Goal: Task Accomplishment & Management: Manage account settings

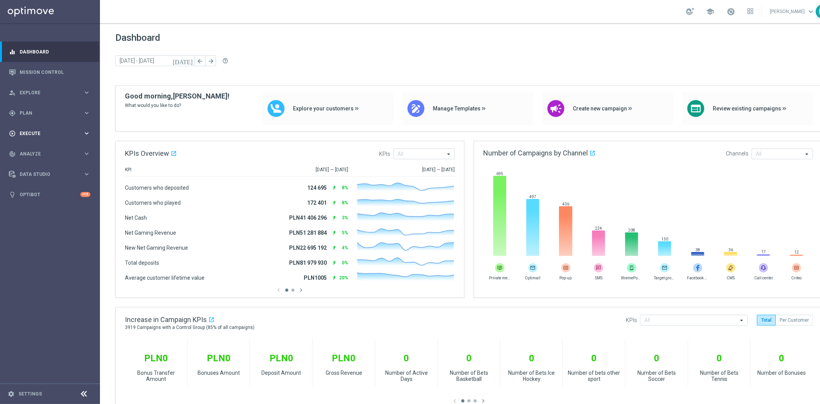
click at [44, 116] on div "gps_fixed Plan" at bounding box center [46, 113] width 74 height 7
click at [32, 126] on link "Target Groups" at bounding box center [50, 129] width 60 height 6
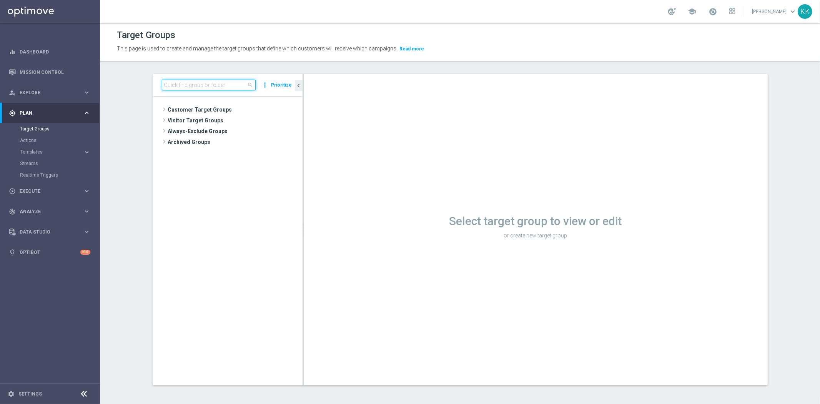
click at [183, 86] on input at bounding box center [209, 85] width 94 height 11
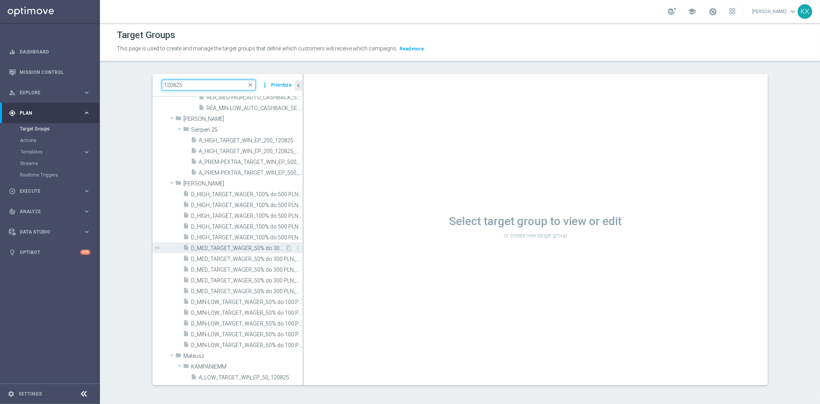
scroll to position [97, 0]
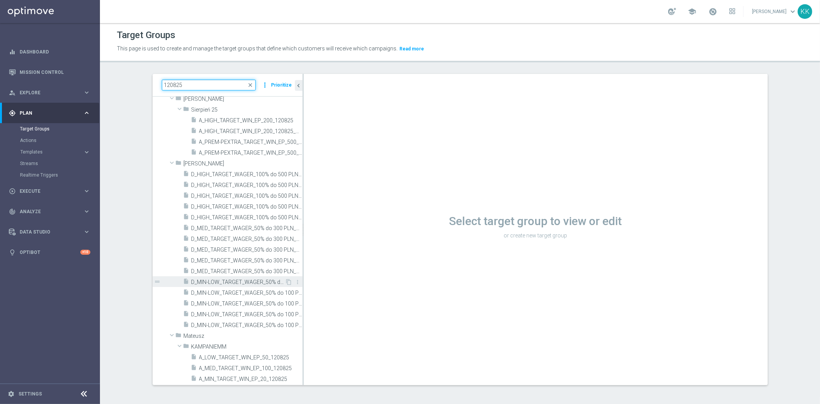
type input "120825"
click at [233, 280] on span "D_MIN-LOW_TARGET_WAGER_50% do 100 PLN_120825" at bounding box center [238, 282] width 94 height 7
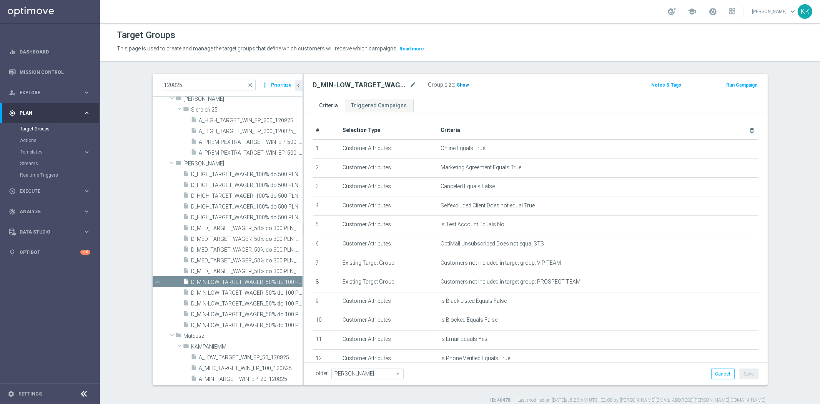
click at [460, 82] on span "Show" at bounding box center [463, 84] width 12 height 5
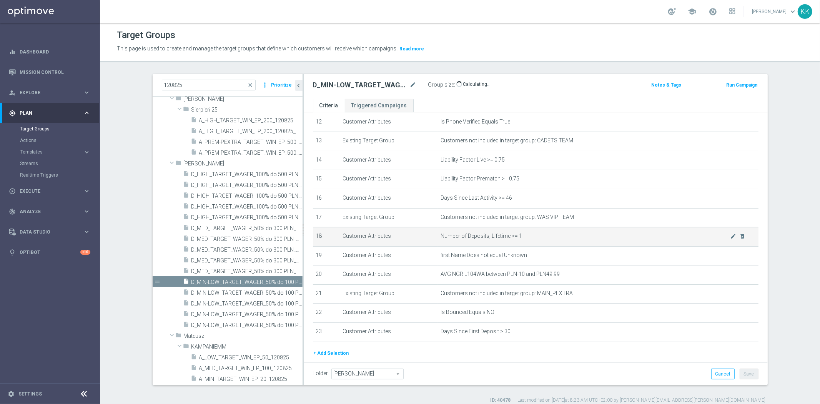
scroll to position [257, 0]
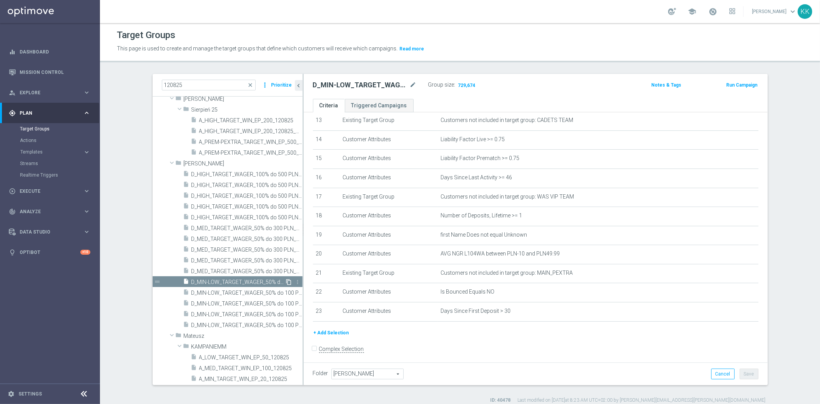
click at [286, 281] on icon "content_copy" at bounding box center [289, 282] width 6 height 6
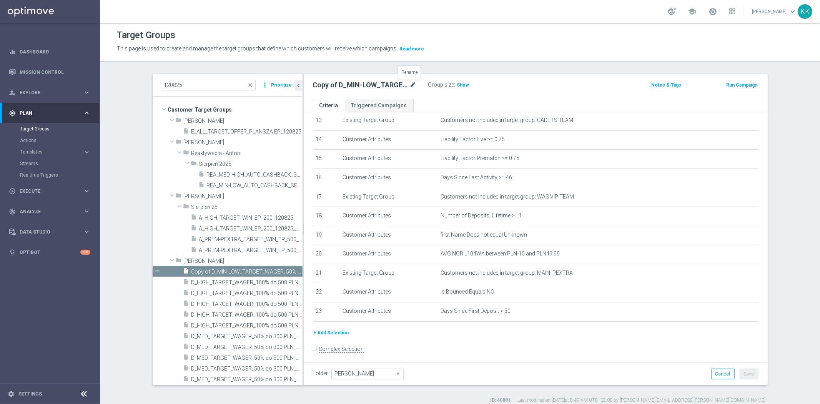
click at [410, 83] on icon "mode_edit" at bounding box center [413, 84] width 7 height 9
type input "D_MIN-LOW_TARGET_WAGER_100% do 100 PLN_PLMECZE_030925"
click at [520, 75] on div "D_MIN-LOW_TARGET_WAGER_100% do 100 PLN_PLMECZE_030925 Group size : Show Notes &…" at bounding box center [536, 86] width 464 height 25
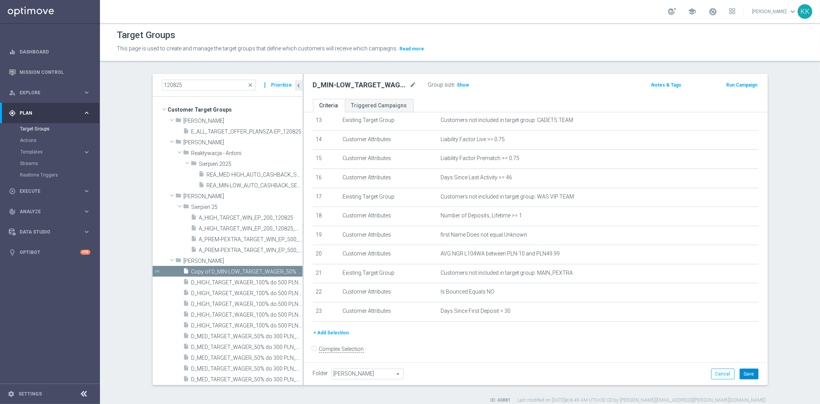
click at [746, 375] on button "Save" at bounding box center [748, 373] width 19 height 11
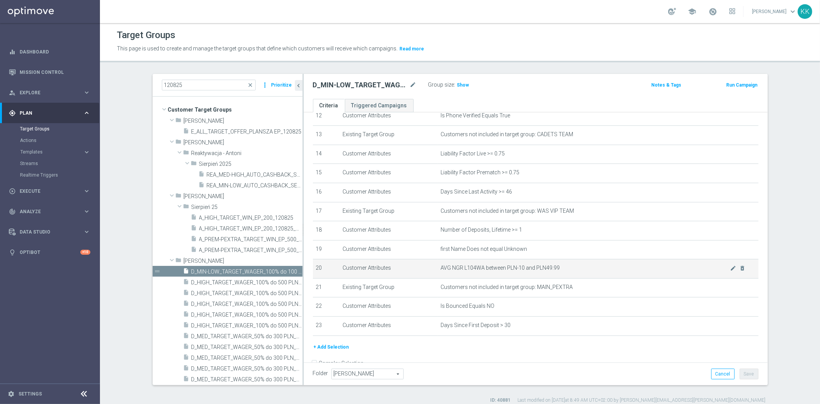
scroll to position [257, 0]
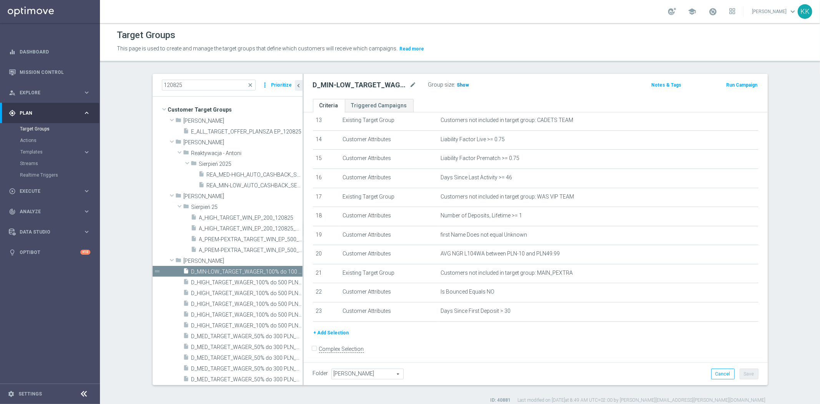
click at [457, 82] on span "Show" at bounding box center [463, 84] width 12 height 5
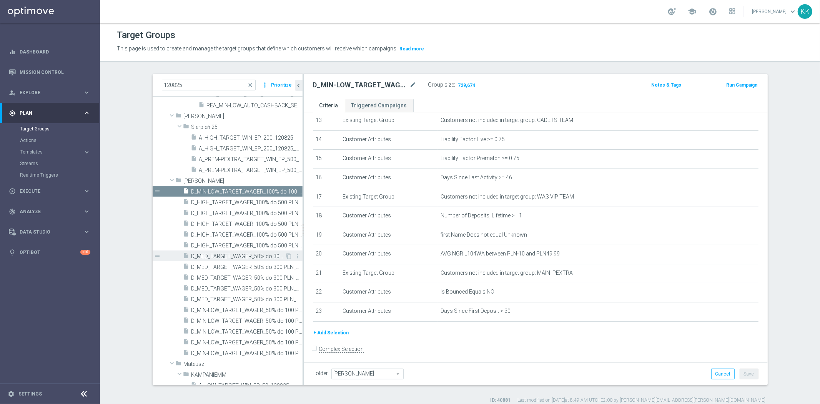
scroll to position [108, 0]
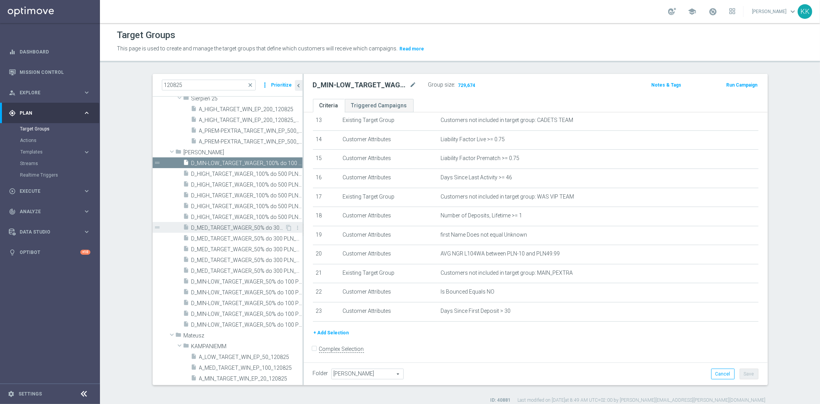
click at [211, 228] on span "D_MED_TARGET_WAGER_50% do 300 PLN_120825" at bounding box center [238, 227] width 94 height 7
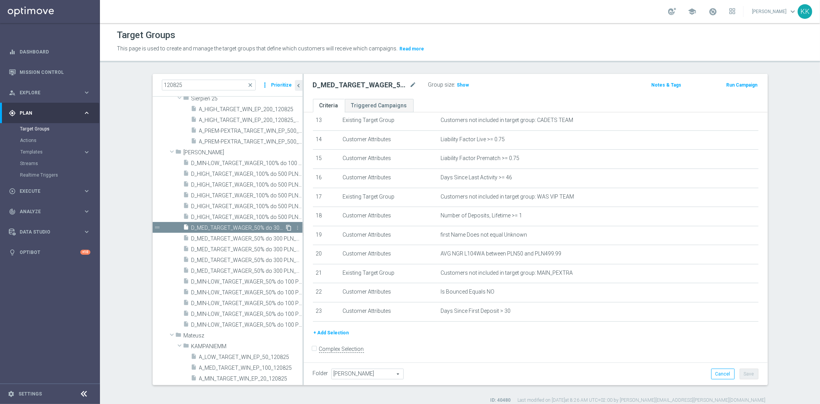
click at [286, 225] on icon "content_copy" at bounding box center [289, 227] width 6 height 6
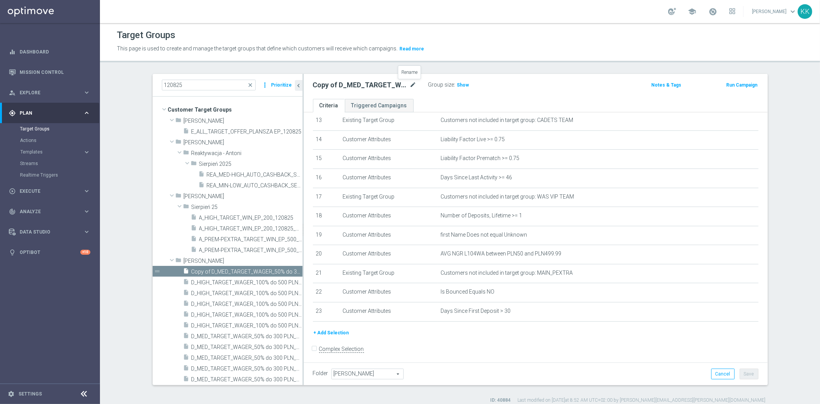
click at [410, 81] on icon "mode_edit" at bounding box center [413, 84] width 7 height 9
type input "D_MED_TARGET_WAGER_100% do 300 PLN_PLMECZE_030925"
click at [486, 66] on div "Target Groups This page is used to create and manage the target groups that def…" at bounding box center [460, 213] width 720 height 380
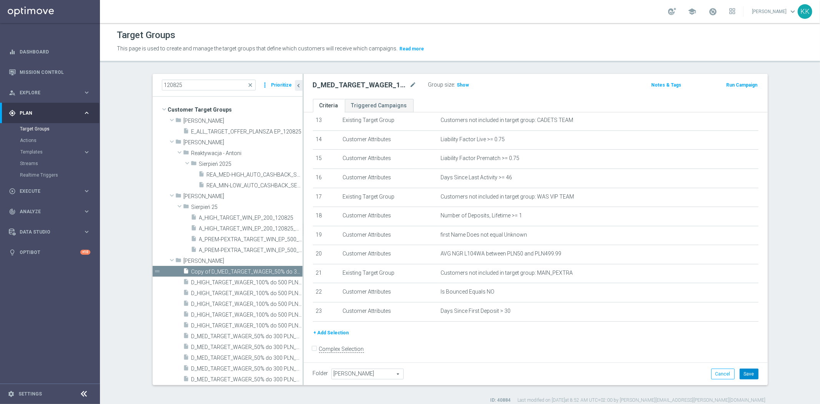
click at [744, 378] on button "Save" at bounding box center [748, 373] width 19 height 11
click at [459, 82] on span "Show" at bounding box center [463, 84] width 12 height 5
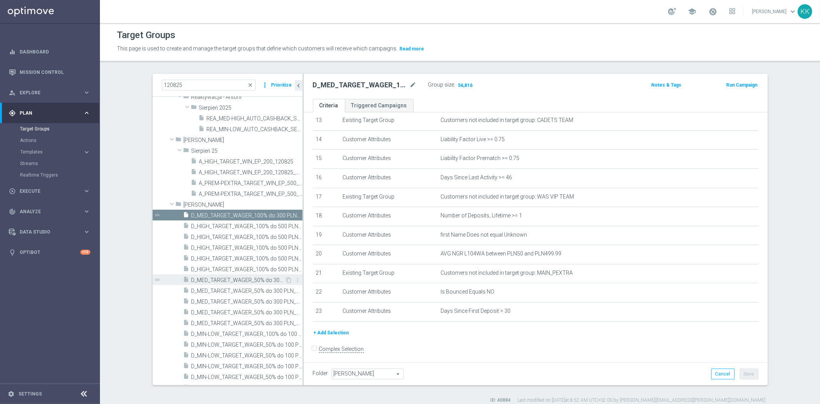
scroll to position [85, 0]
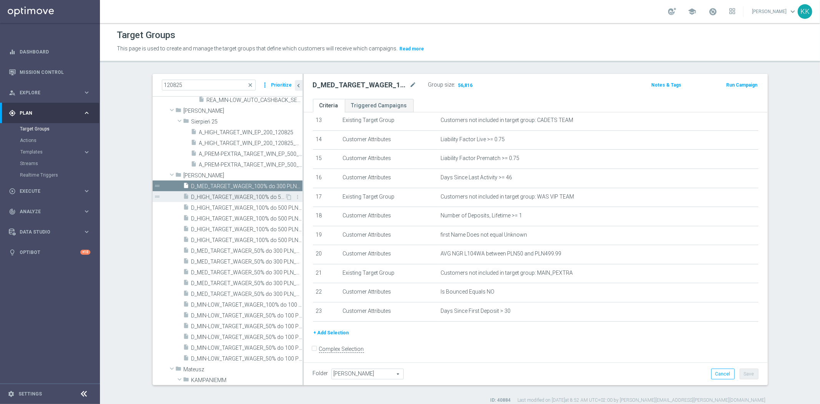
click at [208, 194] on span "D_HIGH_TARGET_WAGER_100% do 500 PLN_120825" at bounding box center [238, 197] width 94 height 7
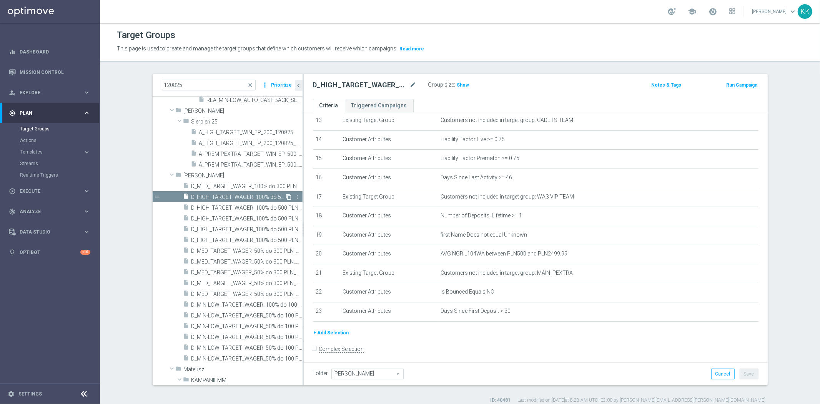
click at [286, 195] on icon "content_copy" at bounding box center [289, 197] width 6 height 6
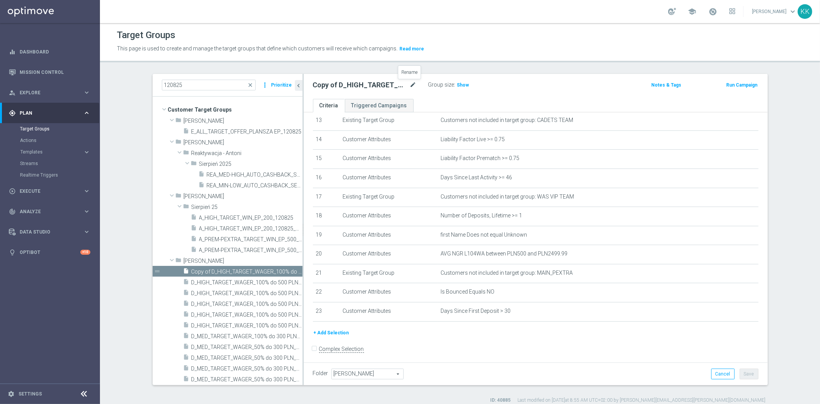
click at [410, 83] on icon "mode_edit" at bounding box center [413, 84] width 7 height 9
type input "D_HIGH_TARGET_WAGER_100% do 500 PLN_PLMECZE_030925"
drag, startPoint x: 748, startPoint y: 376, endPoint x: 761, endPoint y: 378, distance: 13.3
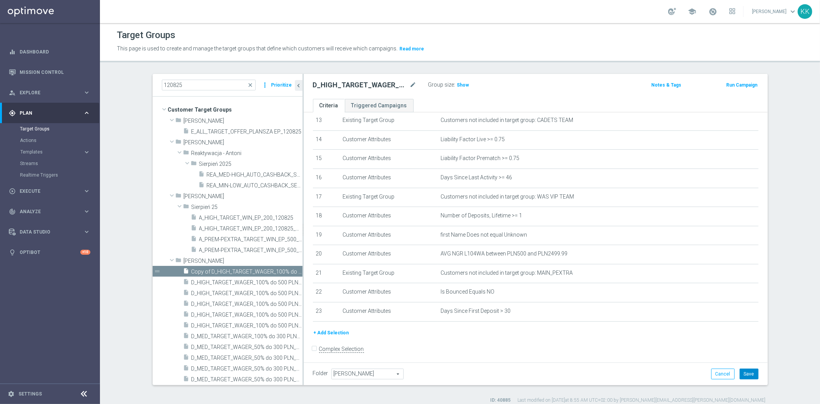
click at [748, 376] on button "Save" at bounding box center [748, 373] width 19 height 11
click at [458, 86] on h3 "Show" at bounding box center [463, 85] width 14 height 8
drag, startPoint x: 213, startPoint y: 79, endPoint x: 122, endPoint y: 78, distance: 90.7
click at [122, 78] on section "120825 close more_vert Prioritize Customer Target Groups library_add create_new…" at bounding box center [460, 238] width 720 height 329
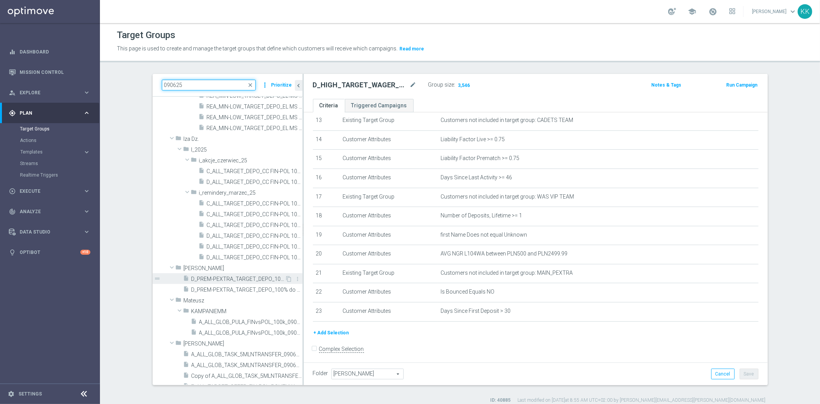
scroll to position [108, 0]
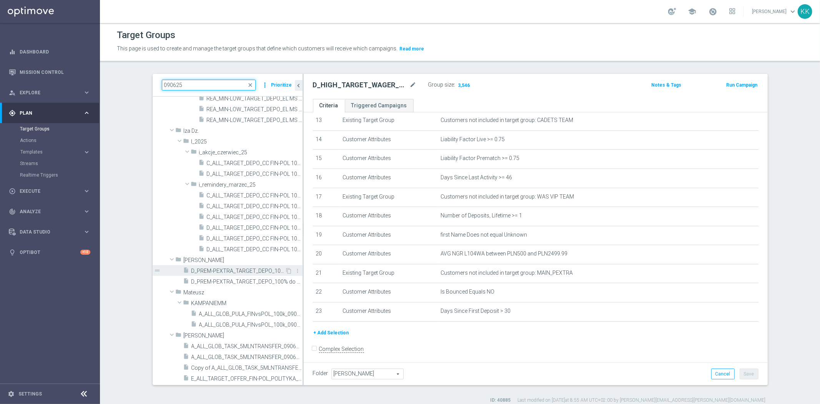
type input "090625"
click at [203, 270] on span "D_PREM-PEXTRA_TARGET_DEPO_100% do 1000 PLN_FN-PL_090625" at bounding box center [238, 270] width 94 height 7
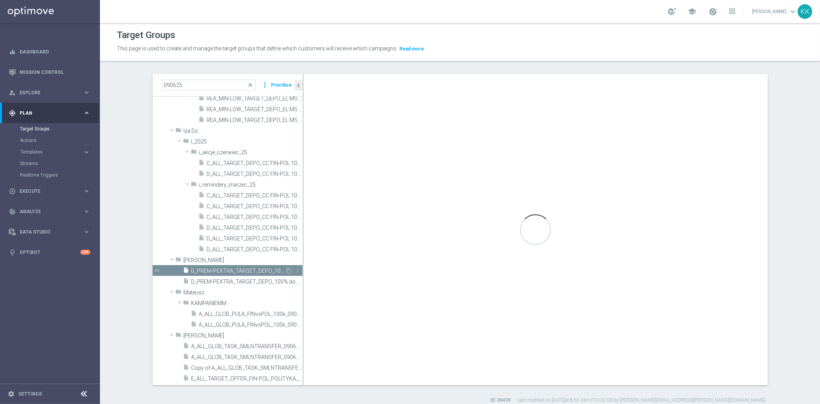
checkbox input "true"
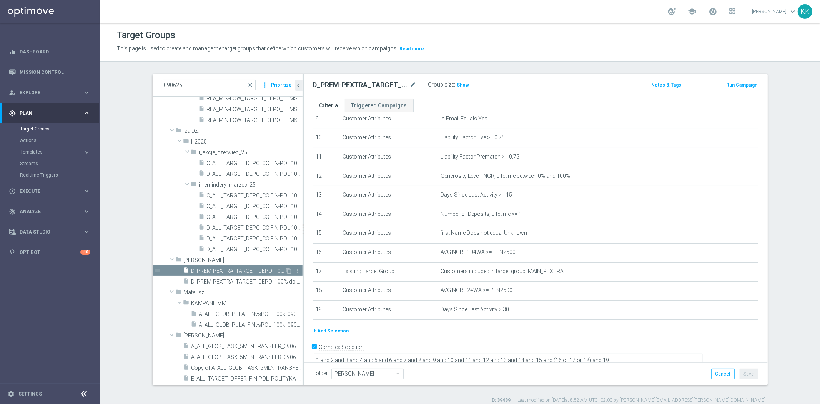
click at [261, 269] on span "D_PREM-PEXTRA_TARGET_DEPO_100% do 1000 PLN_FN-PL_090625" at bounding box center [238, 270] width 94 height 7
click at [286, 267] on icon "content_copy" at bounding box center [289, 270] width 6 height 6
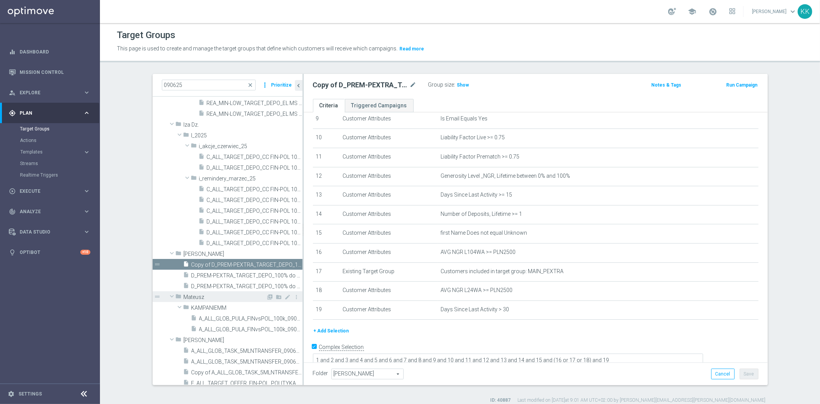
scroll to position [119, 0]
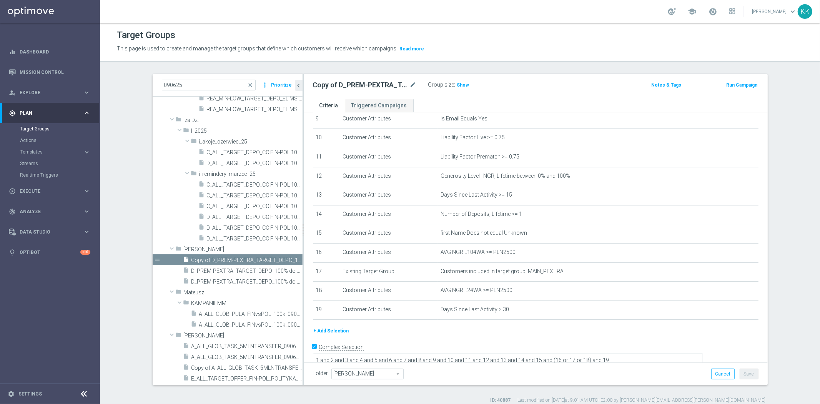
click at [404, 81] on h2 "Copy of D_PREM-PEXTRA_TARGET_DEPO_100% do 1000 PLN_FN-PL_090625" at bounding box center [360, 84] width 95 height 9
click at [410, 83] on icon "mode_edit" at bounding box center [413, 84] width 7 height 9
click at [364, 82] on input "Copy of D_PREM-PEXTRA_TARGET_DEPO_100% do 1000 PLN_FN-PL_090625" at bounding box center [365, 85] width 104 height 11
drag, startPoint x: 356, startPoint y: 88, endPoint x: 226, endPoint y: 83, distance: 130.4
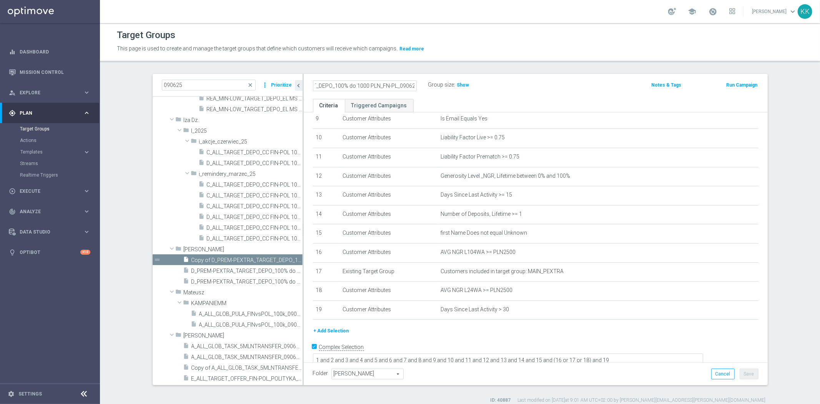
click at [129, 89] on section "090625 close more_vert Prioritize Customer Target Groups library_add create_new…" at bounding box center [460, 238] width 720 height 329
click at [354, 82] on input "Copy of D_PREM-PEXTRA_TARGET_DEPO_100% do 1000 PLN_FN-PL_090625" at bounding box center [365, 85] width 104 height 11
click at [327, 84] on input "Copy of D_PREM-PEXTRA_TARGET_DEPO_100% do 1000 PLN_FN-PL_090625" at bounding box center [365, 85] width 104 height 11
click at [332, 84] on input "Copy of D_PREM-PEXTRA_TARGET_DEPO_100% do 1000 PLN_FN-PL_090625" at bounding box center [365, 85] width 104 height 11
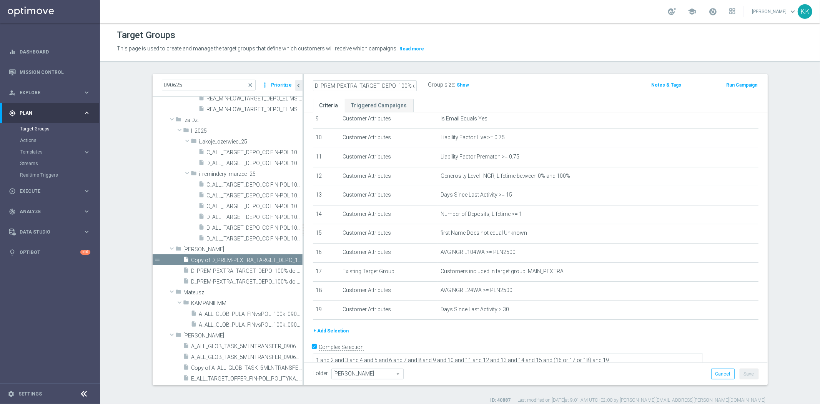
drag, startPoint x: 363, startPoint y: 83, endPoint x: 214, endPoint y: 80, distance: 149.1
click at [213, 80] on as-split "090625 close more_vert Prioritize Customer Target Groups library_add create_new…" at bounding box center [460, 229] width 615 height 311
click at [505, 73] on div "Target Groups This page is used to create and manage the target groups that def…" at bounding box center [460, 213] width 720 height 380
click at [397, 87] on input "D_PREM-PEXTRA_TARGET_DEPO_100% do 1000 PLN_FN-PL_090625" at bounding box center [365, 85] width 104 height 11
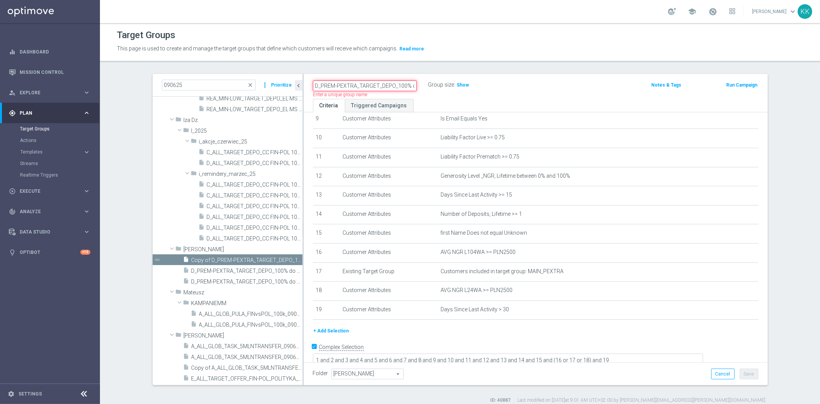
click at [397, 87] on input "D_PREM-PEXTRA_TARGET_DEPO_100% do 1000 PLN_FN-PL_090625" at bounding box center [365, 85] width 104 height 11
paste input "WAGER_100% do 1000 PLN_PLMECZE_0409"
type input "D_PREM-PEXTRA_TARGET_WAGER_100% do 1000 PLN_PLMECZE_040925"
click at [537, 68] on div "Target Groups This page is used to create and manage the target groups that def…" at bounding box center [460, 213] width 720 height 380
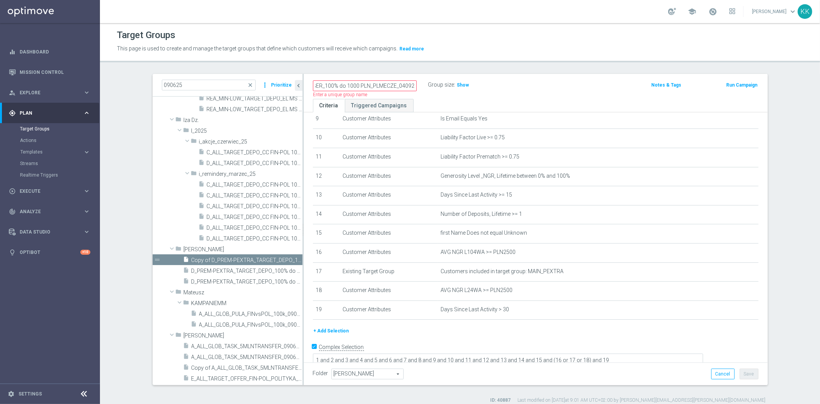
scroll to position [0, 0]
click at [746, 370] on button "Save" at bounding box center [748, 373] width 19 height 11
click at [456, 81] on h3 "Show" at bounding box center [463, 85] width 14 height 8
